Goal: Information Seeking & Learning: Learn about a topic

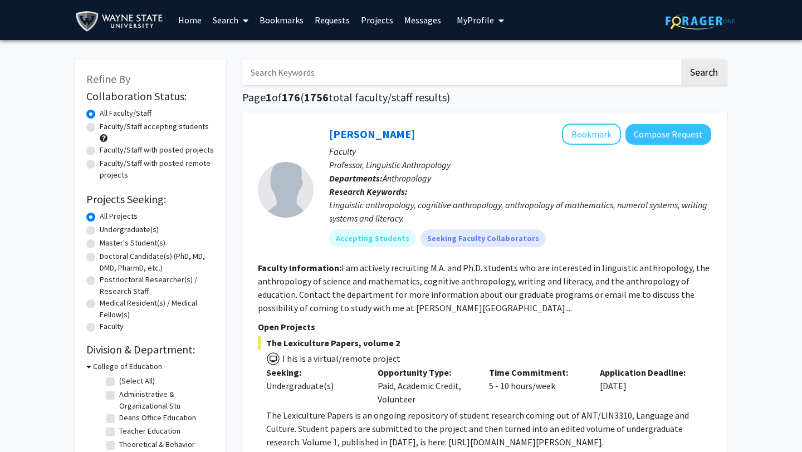
click at [100, 231] on label "Undergraduate(s)" at bounding box center [129, 230] width 59 height 12
click at [100, 231] on input "Undergraduate(s)" at bounding box center [103, 227] width 7 height 7
radio input "true"
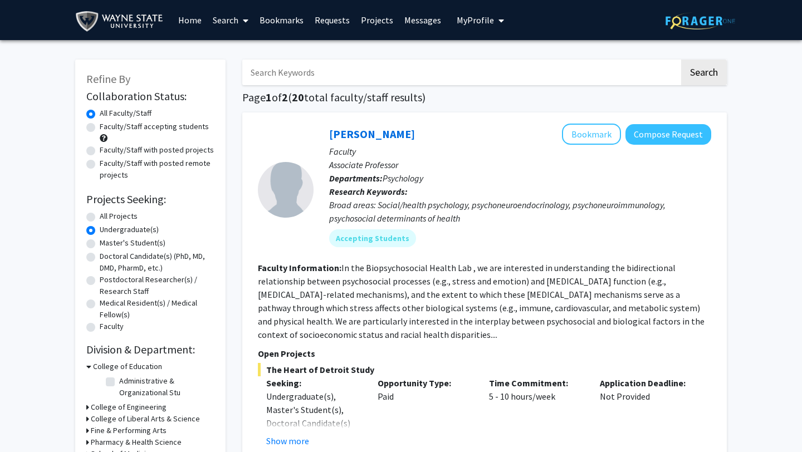
click at [100, 128] on label "Faculty/Staff accepting students" at bounding box center [154, 127] width 109 height 12
click at [100, 128] on input "Faculty/Staff accepting students" at bounding box center [103, 124] width 7 height 7
radio input "true"
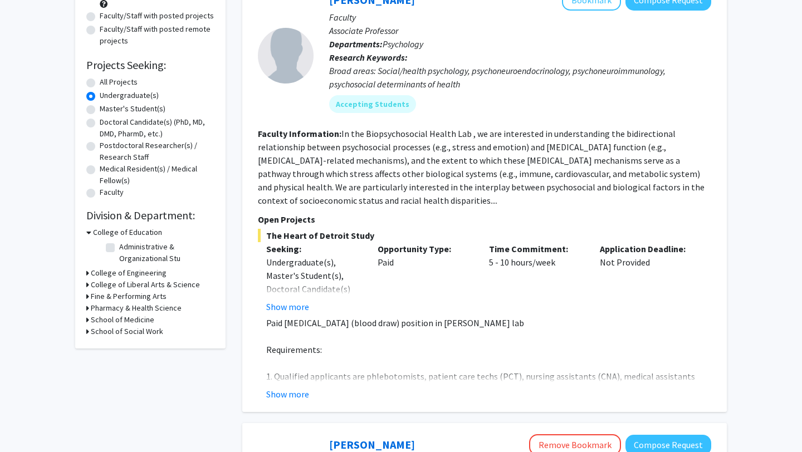
scroll to position [140, 0]
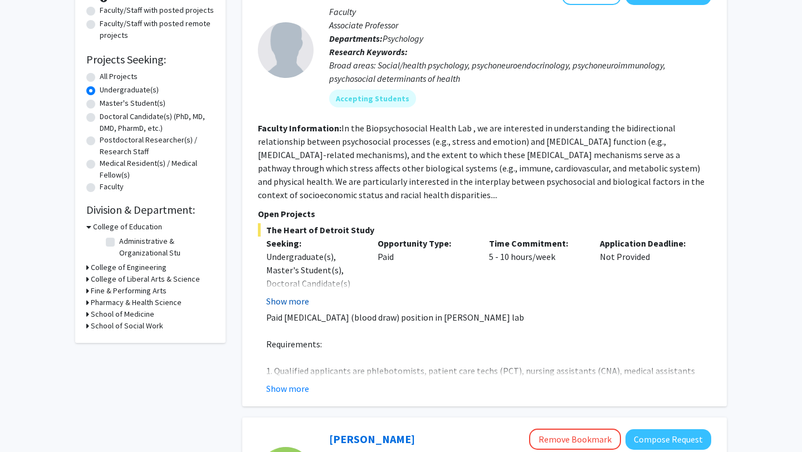
click at [297, 304] on button "Show more" at bounding box center [287, 301] width 43 height 13
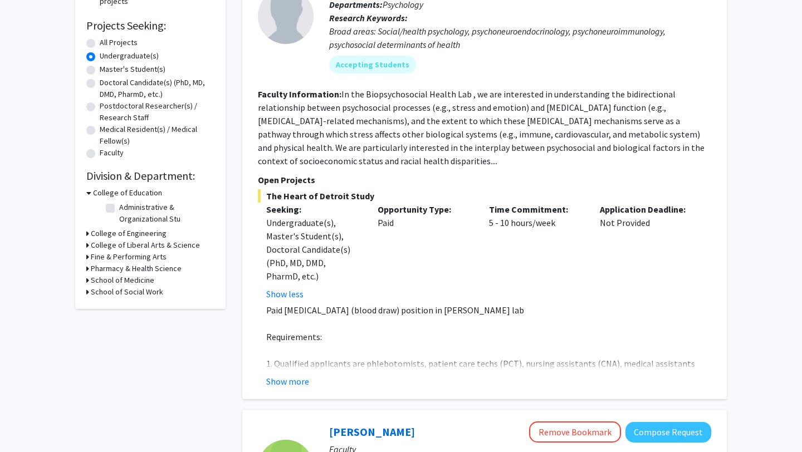
scroll to position [177, 0]
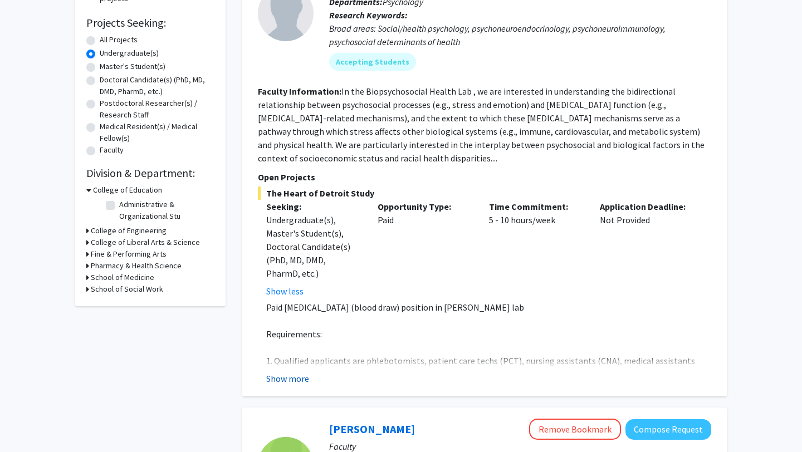
click at [293, 377] on button "Show more" at bounding box center [287, 378] width 43 height 13
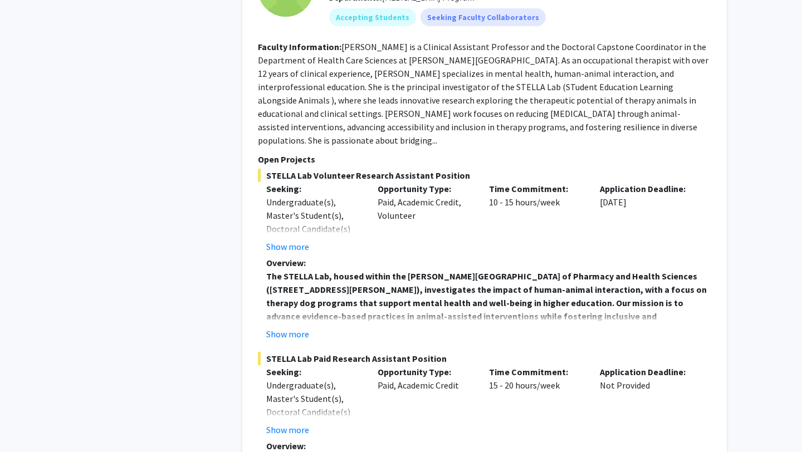
scroll to position [796, 0]
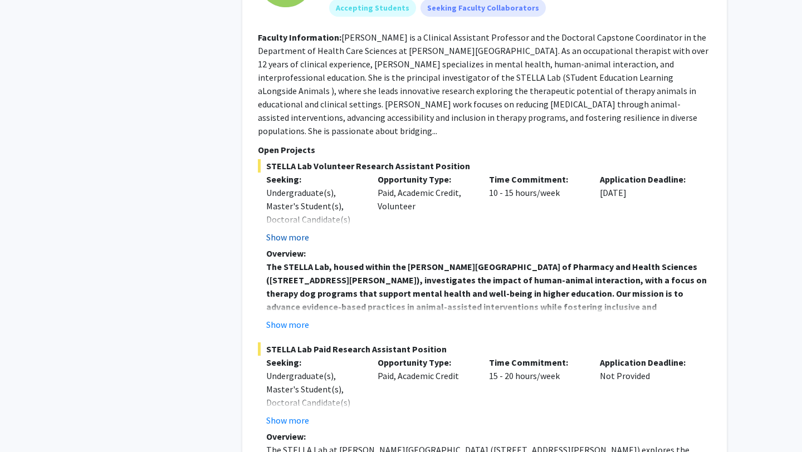
click at [286, 231] on button "Show more" at bounding box center [287, 237] width 43 height 13
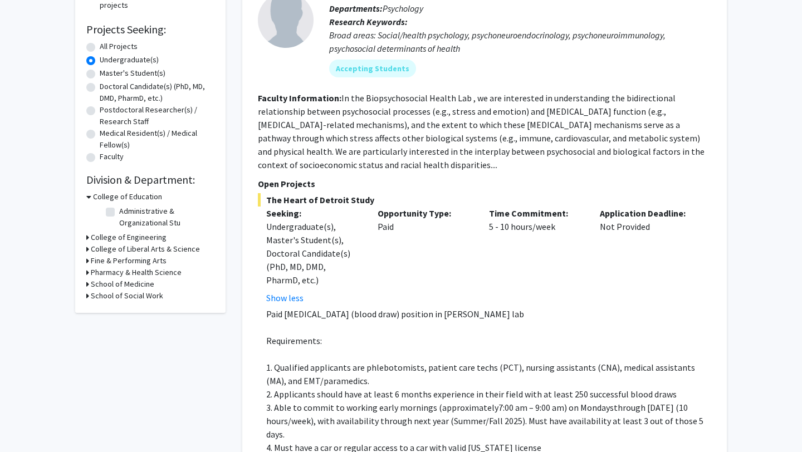
scroll to position [184, 0]
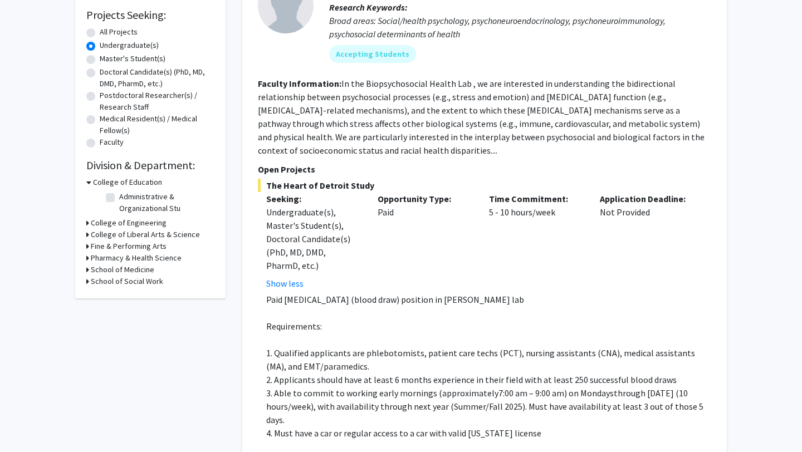
click at [145, 259] on h3 "Pharmacy & Health Science" at bounding box center [136, 258] width 91 height 12
click at [119, 275] on label "[MEDICAL_DATA] Program" at bounding box center [160, 273] width 83 height 12
click at [119, 274] on input "[MEDICAL_DATA] Program" at bounding box center [122, 270] width 7 height 7
checkbox input "true"
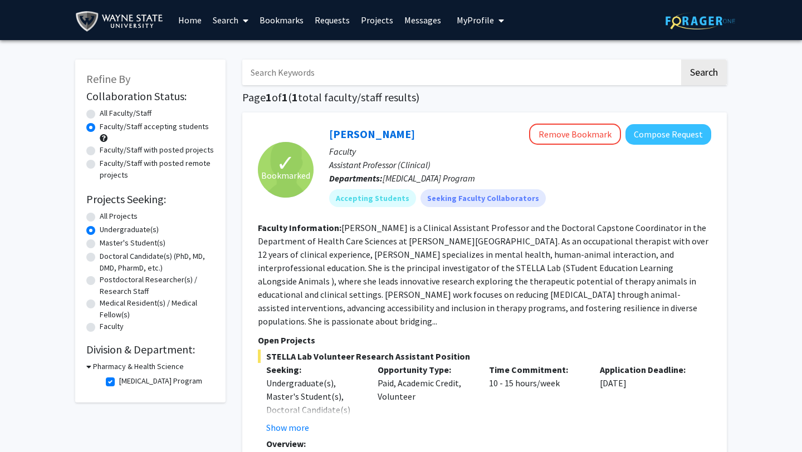
click at [119, 382] on label "[MEDICAL_DATA] Program" at bounding box center [160, 381] width 83 height 12
click at [119, 382] on input "[MEDICAL_DATA] Program" at bounding box center [122, 378] width 7 height 7
checkbox input "false"
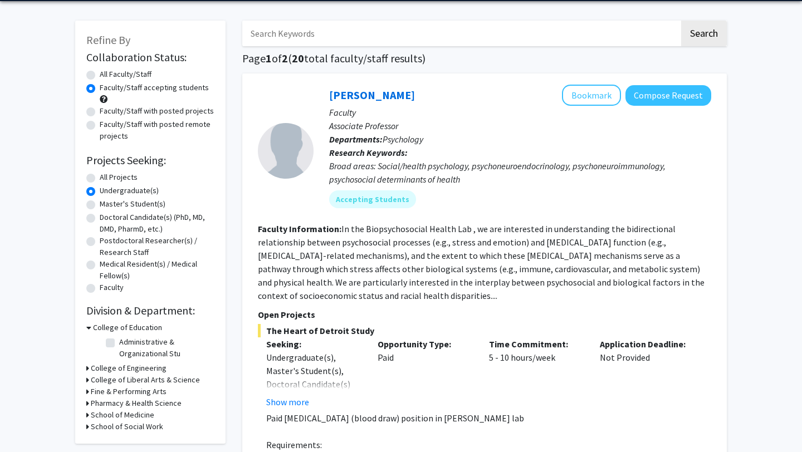
scroll to position [43, 0]
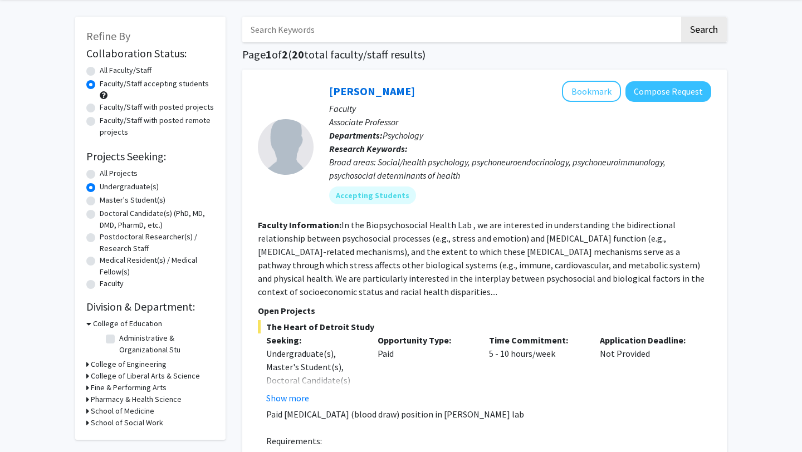
click at [86, 378] on icon at bounding box center [87, 376] width 3 height 12
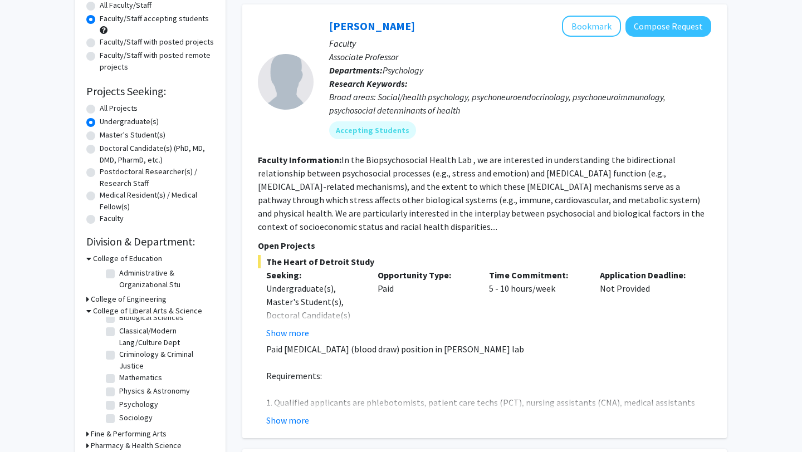
scroll to position [110, 0]
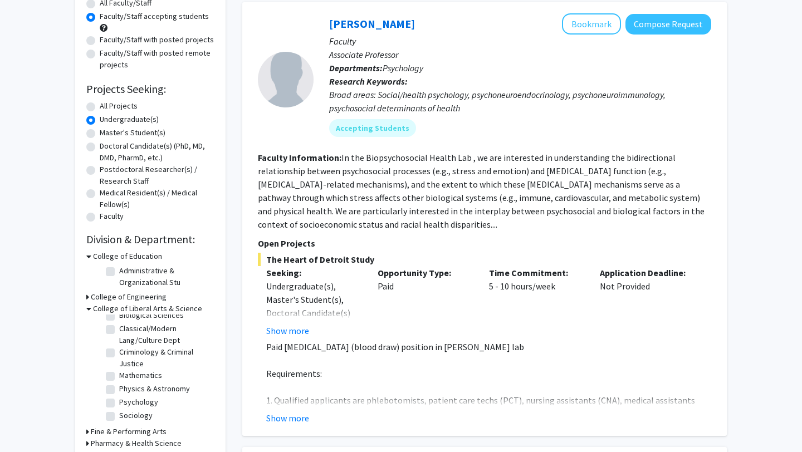
click at [119, 403] on label "Psychology" at bounding box center [138, 403] width 39 height 12
click at [119, 403] on input "Psychology" at bounding box center [122, 400] width 7 height 7
checkbox input "true"
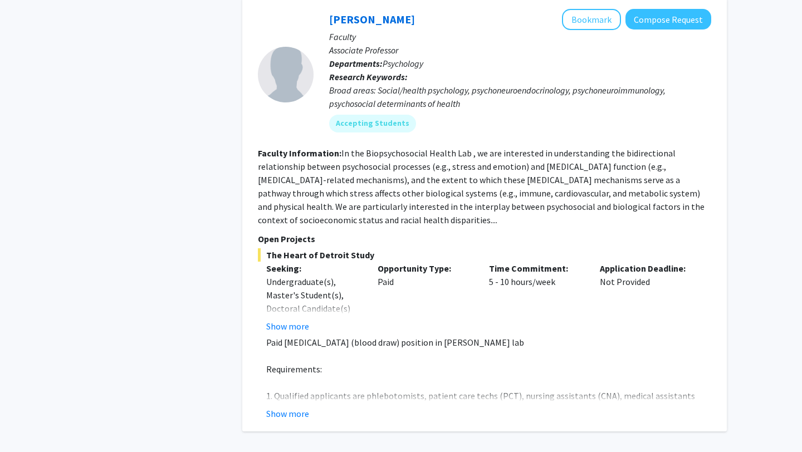
scroll to position [604, 0]
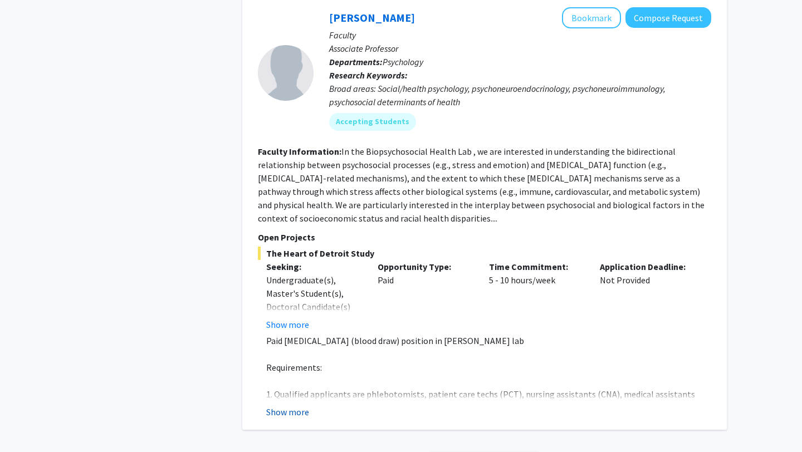
click at [287, 406] on button "Show more" at bounding box center [287, 412] width 43 height 13
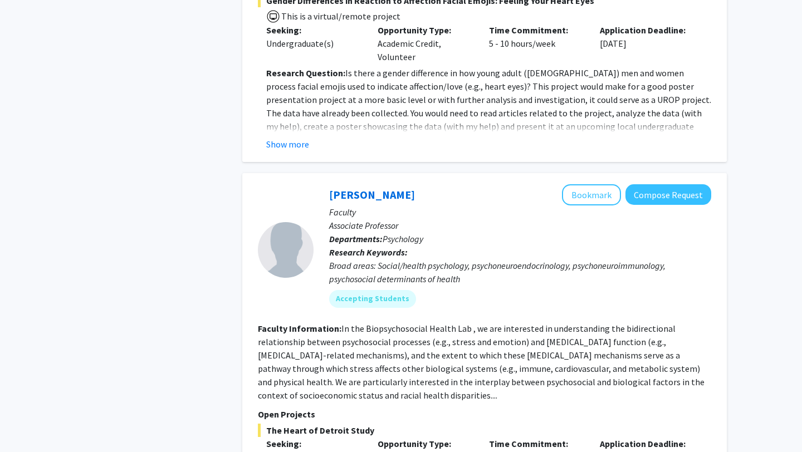
scroll to position [0, 0]
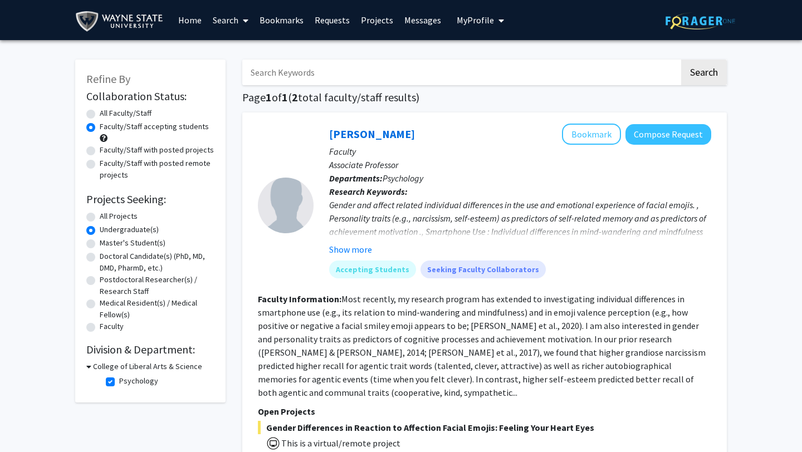
click at [92, 367] on div "College of Liberal Arts & Science" at bounding box center [150, 367] width 128 height 12
click at [90, 369] on icon at bounding box center [88, 367] width 5 height 12
click at [90, 369] on div "College of Liberal Arts & Science" at bounding box center [150, 367] width 128 height 12
click at [87, 370] on icon at bounding box center [87, 367] width 3 height 12
click at [119, 382] on label "Psychology" at bounding box center [138, 381] width 39 height 12
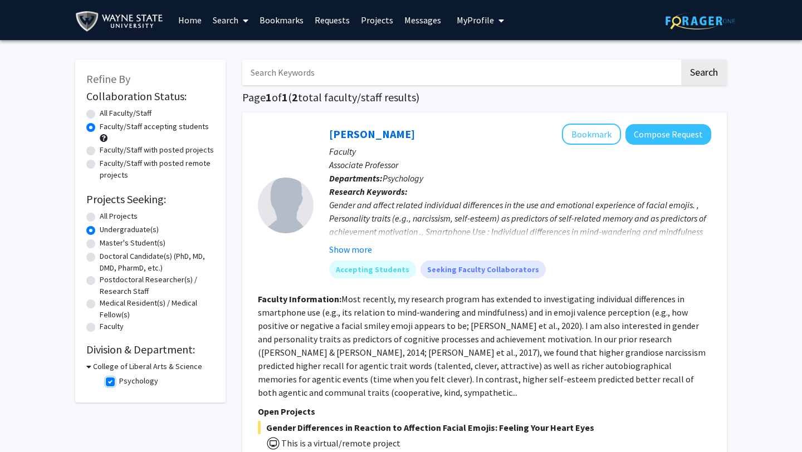
click at [119, 382] on input "Psychology" at bounding box center [122, 378] width 7 height 7
checkbox input "false"
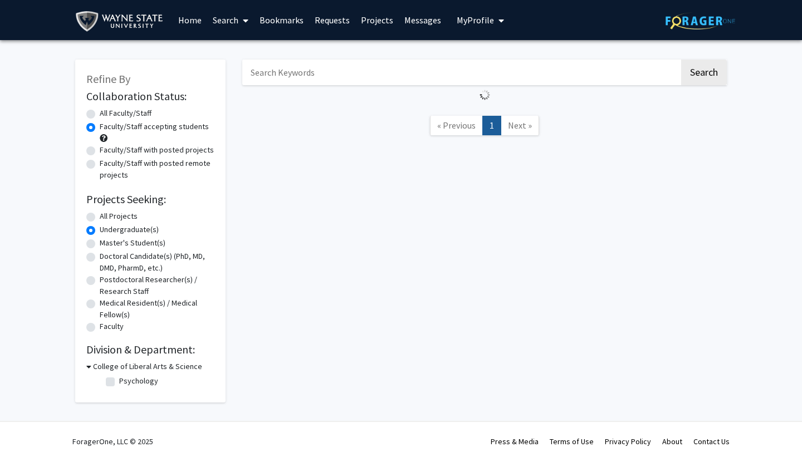
click at [89, 366] on icon at bounding box center [88, 367] width 5 height 12
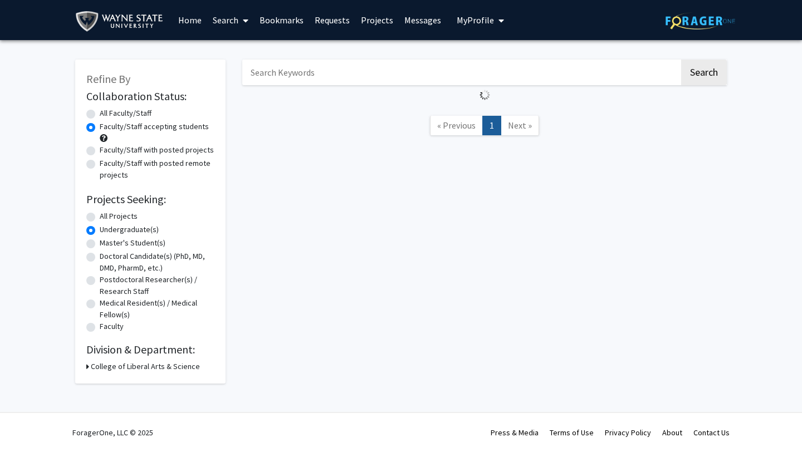
click at [89, 366] on icon at bounding box center [87, 367] width 3 height 12
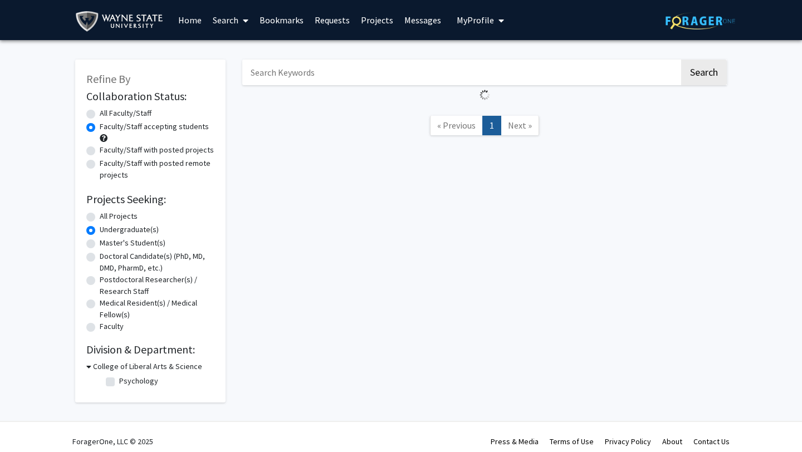
click at [89, 366] on icon at bounding box center [88, 367] width 5 height 12
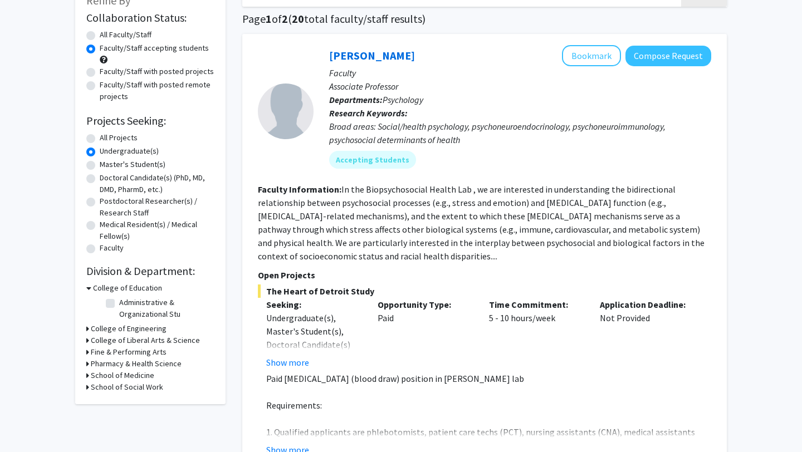
scroll to position [79, 0]
click at [104, 364] on h3 "Pharmacy & Health Science" at bounding box center [136, 364] width 91 height 12
click at [96, 400] on h3 "School of Medicine" at bounding box center [123, 394] width 64 height 12
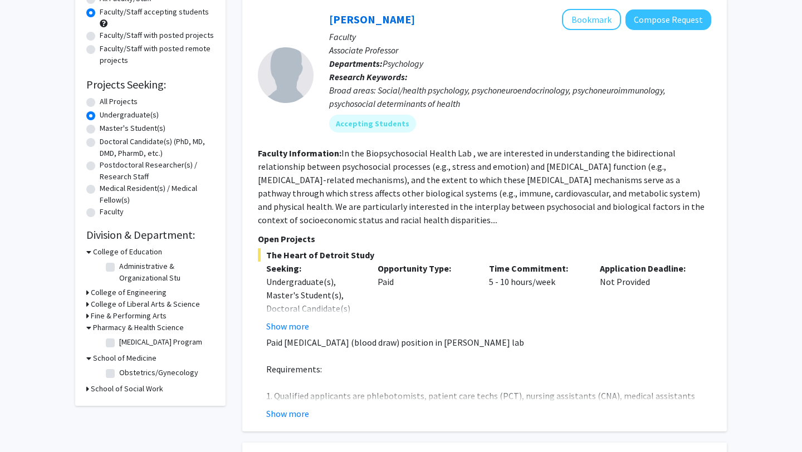
scroll to position [116, 0]
click at [97, 405] on div "Refine By Collaboration Status: Collaboration Status All Faculty/Staff Collabor…" at bounding box center [150, 174] width 150 height 461
click at [98, 394] on h3 "School of Social Work" at bounding box center [127, 388] width 72 height 12
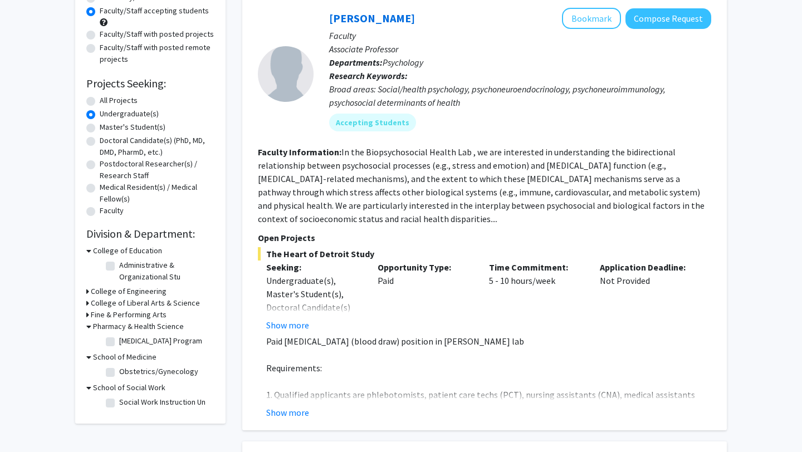
click at [106, 314] on h3 "Fine & Performing Arts" at bounding box center [129, 315] width 76 height 12
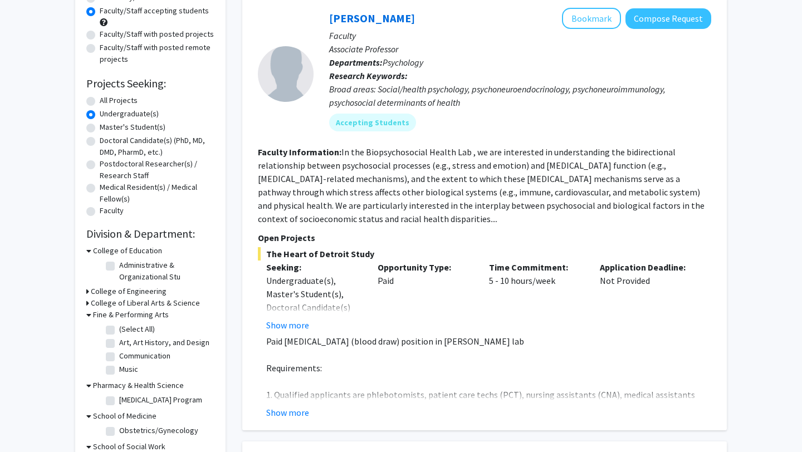
click at [108, 301] on h3 "College of Liberal Arts & Science" at bounding box center [145, 303] width 109 height 12
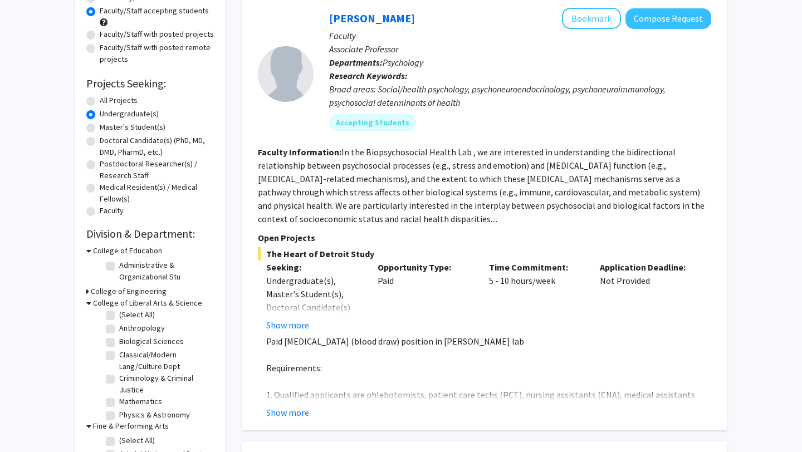
scroll to position [0, 0]
click at [139, 290] on h3 "College of Engineering" at bounding box center [129, 292] width 76 height 12
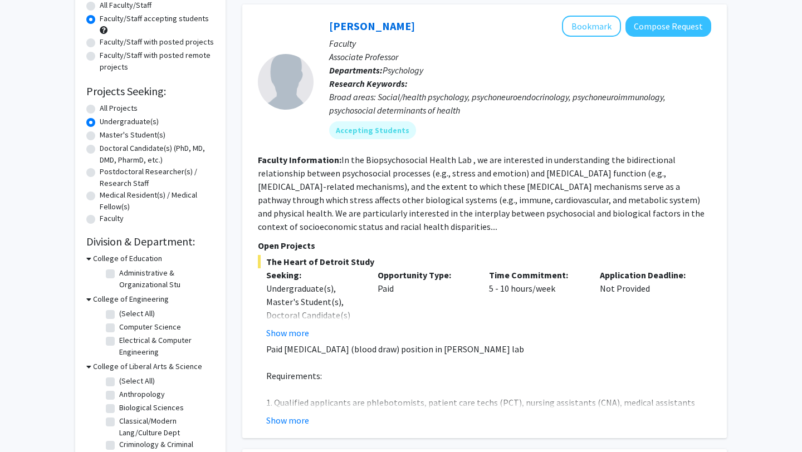
scroll to position [107, 0]
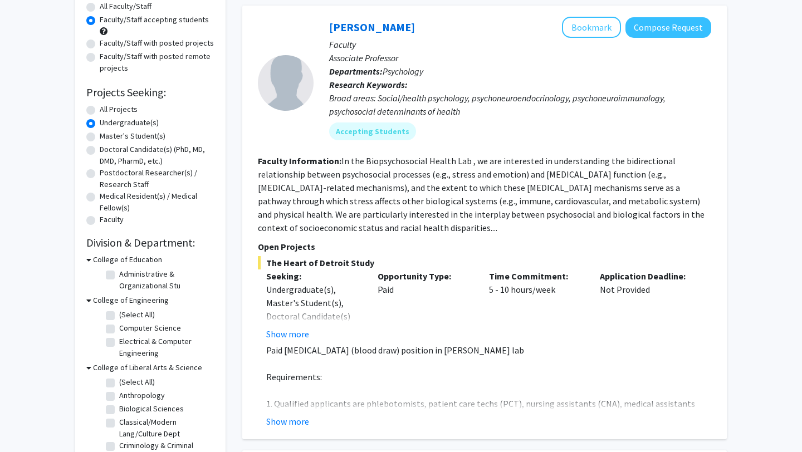
click at [100, 58] on label "Faculty/Staff with posted remote projects" at bounding box center [157, 62] width 115 height 23
click at [100, 58] on input "Faculty/Staff with posted remote projects" at bounding box center [103, 54] width 7 height 7
radio input "true"
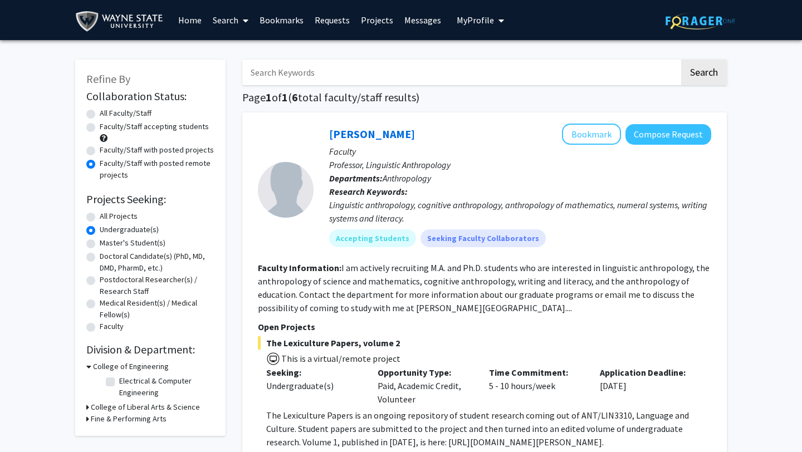
click at [294, 21] on link "Bookmarks" at bounding box center [281, 20] width 55 height 39
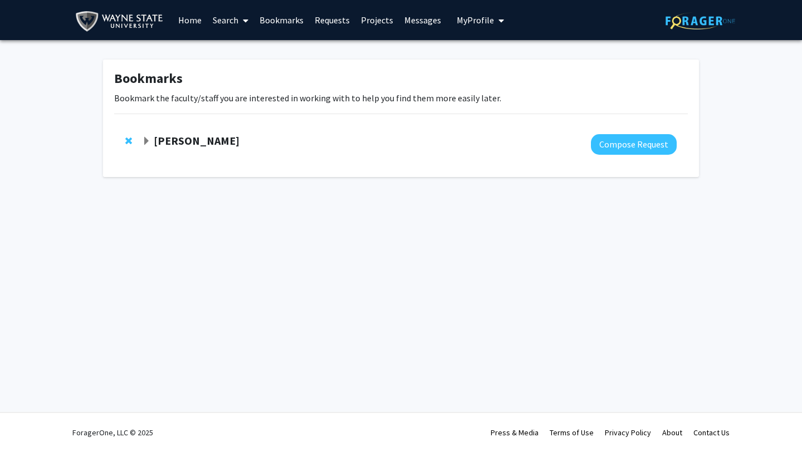
click at [222, 139] on strong "[PERSON_NAME]" at bounding box center [197, 141] width 86 height 14
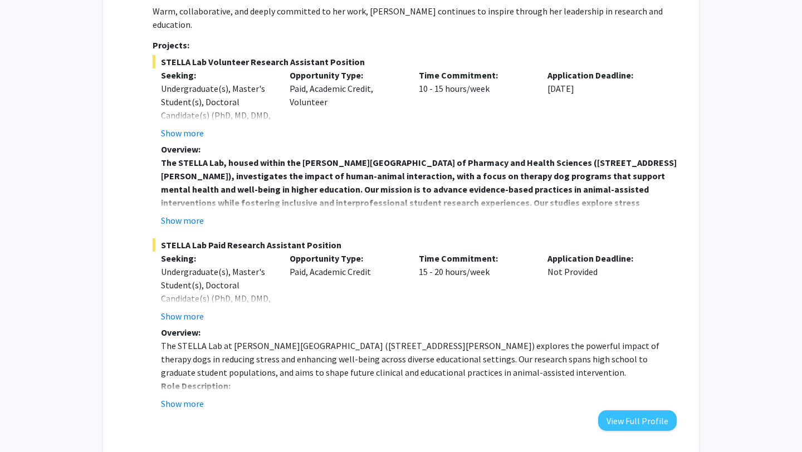
scroll to position [324, 0]
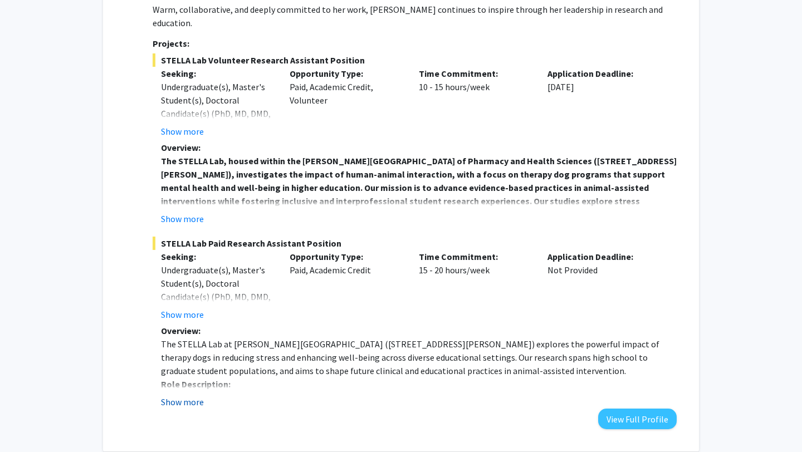
click at [167, 395] on button "Show more" at bounding box center [182, 401] width 43 height 13
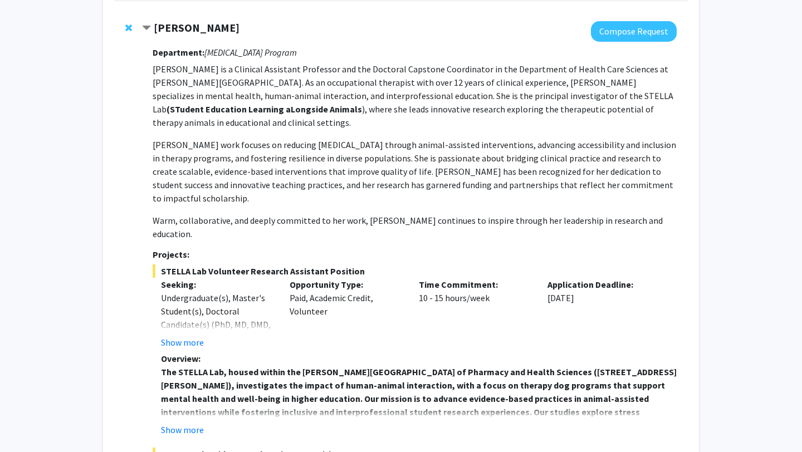
scroll to position [0, 0]
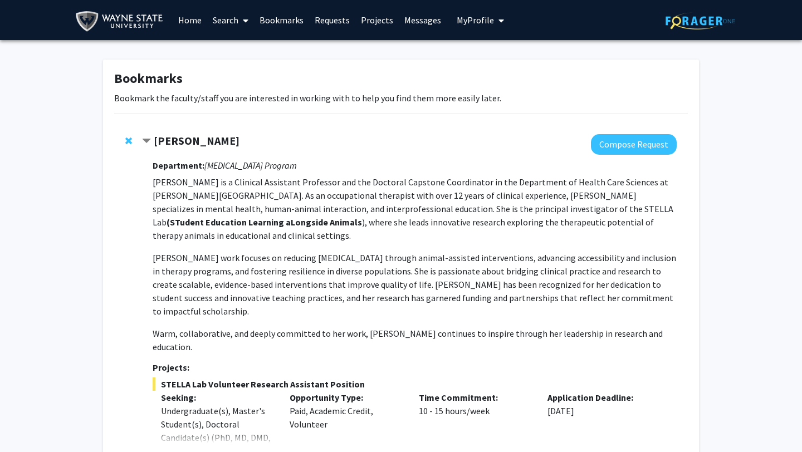
click at [222, 17] on link "Search" at bounding box center [230, 20] width 47 height 39
click at [192, 21] on link "Home" at bounding box center [190, 20] width 35 height 39
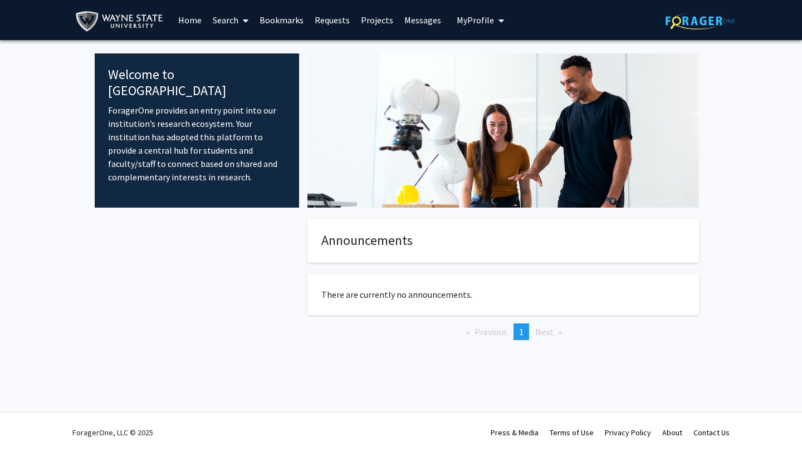
click at [294, 19] on link "Bookmarks" at bounding box center [281, 20] width 55 height 39
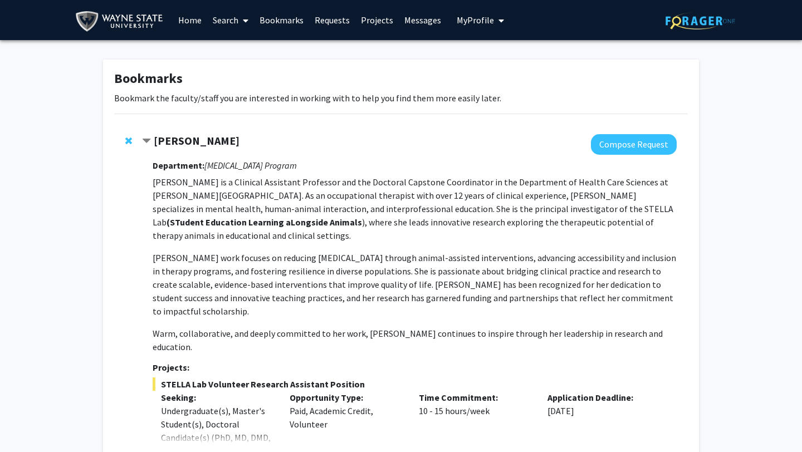
click at [470, 23] on span "My Profile" at bounding box center [475, 19] width 37 height 11
click at [223, 20] on link "Search" at bounding box center [230, 20] width 47 height 39
click at [239, 52] on span "Faculty/Staff" at bounding box center [248, 51] width 82 height 22
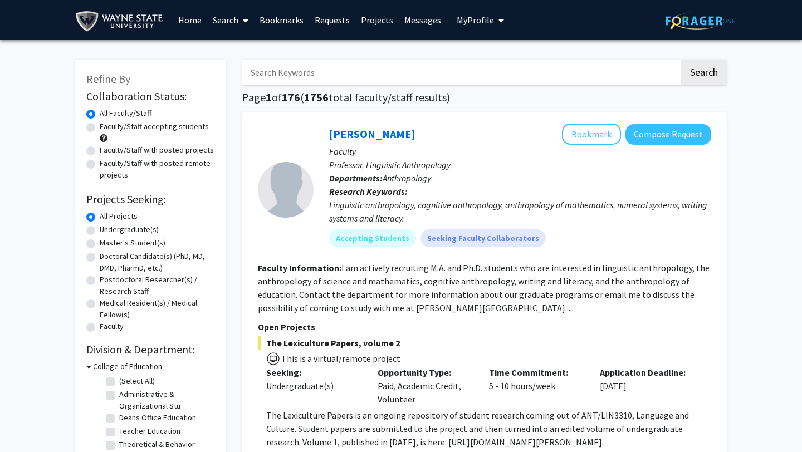
click at [125, 226] on label "Undergraduate(s)" at bounding box center [129, 230] width 59 height 12
click at [107, 226] on input "Undergraduate(s)" at bounding box center [103, 227] width 7 height 7
radio input "true"
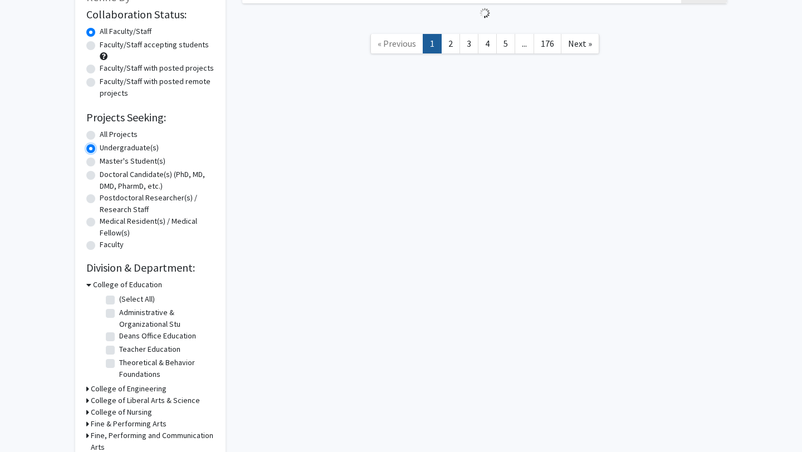
scroll to position [90, 0]
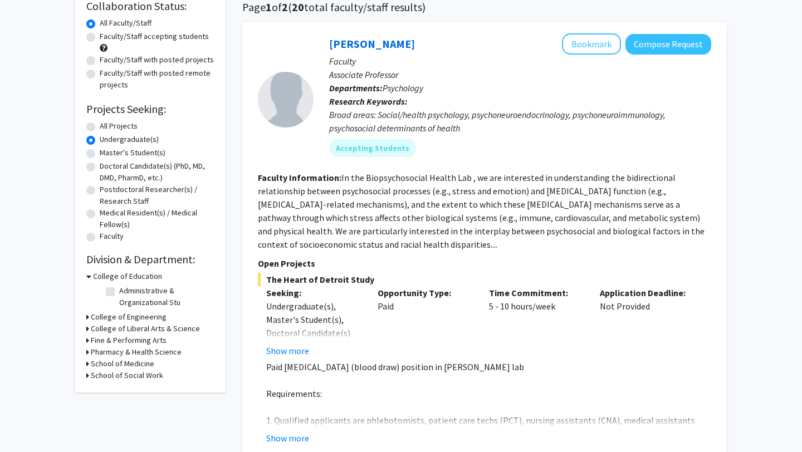
click at [119, 295] on label "Administrative & Organizational Stu" at bounding box center [165, 296] width 92 height 23
click at [119, 292] on input "Administrative & Organizational Stu" at bounding box center [122, 288] width 7 height 7
checkbox input "true"
